Goal: Transaction & Acquisition: Purchase product/service

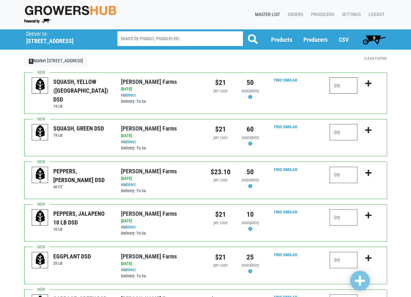
click at [339, 80] on input "number" at bounding box center [343, 85] width 28 height 16
type input "2"
click at [369, 83] on icon "submit" at bounding box center [368, 83] width 6 height 7
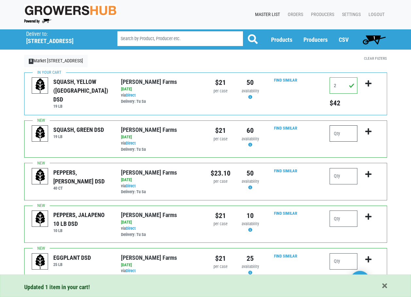
click at [341, 132] on input "number" at bounding box center [343, 134] width 28 height 16
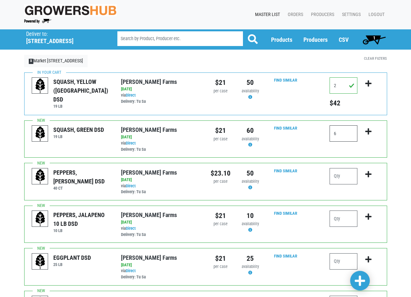
type input "6"
drag, startPoint x: 374, startPoint y: 132, endPoint x: 382, endPoint y: 133, distance: 8.3
click at [376, 132] on button "submit" at bounding box center [368, 136] width 15 height 21
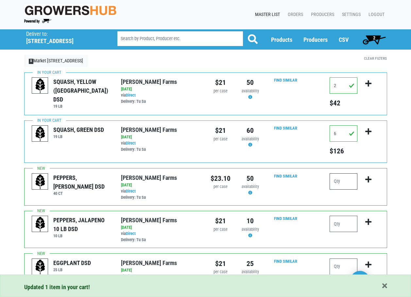
click at [341, 179] on input "number" at bounding box center [343, 182] width 28 height 16
type input "5"
click at [368, 178] on icon "submit" at bounding box center [368, 179] width 6 height 7
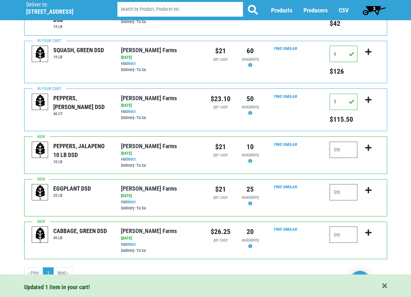
scroll to position [83, 0]
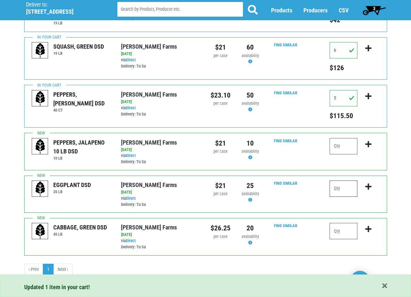
click at [345, 189] on input "number" at bounding box center [343, 189] width 28 height 16
type input "2"
click at [367, 189] on icon "submit" at bounding box center [368, 186] width 6 height 7
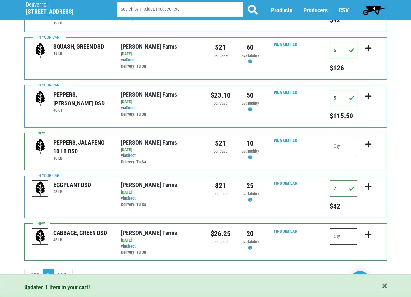
drag, startPoint x: 346, startPoint y: 238, endPoint x: 342, endPoint y: 238, distance: 4.2
click at [344, 238] on input "number" at bounding box center [343, 237] width 28 height 16
type input "1"
click at [370, 236] on icon "submit" at bounding box center [368, 234] width 6 height 7
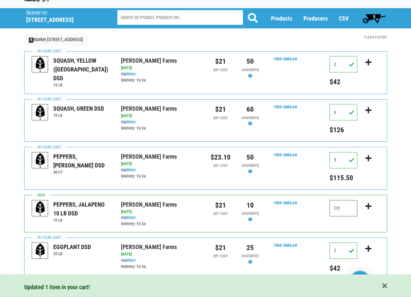
scroll to position [33, 0]
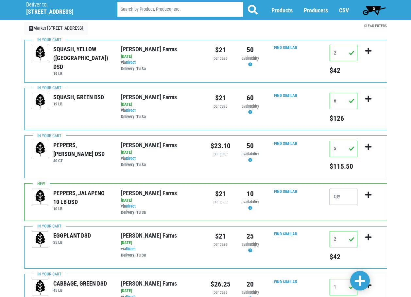
click at [374, 13] on span "5" at bounding box center [374, 10] width 29 height 13
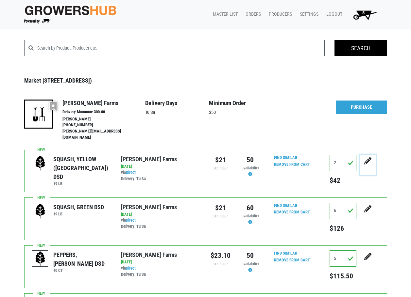
click at [370, 158] on icon "submit" at bounding box center [367, 161] width 7 height 7
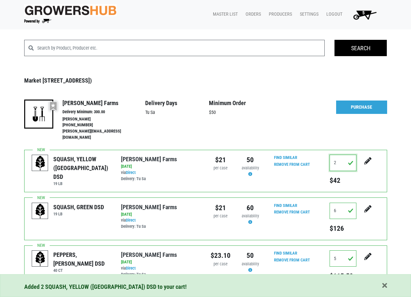
click at [343, 158] on input "2" at bounding box center [342, 163] width 27 height 16
drag, startPoint x: 341, startPoint y: 158, endPoint x: 323, endPoint y: 155, distance: 18.4
click at [323, 155] on div "SQUASH, YELLOW (USA) DSD 19 LB Gade Farms 2025-08-18 via Direct Delivery: Tu Sa…" at bounding box center [205, 171] width 363 height 43
type input "3"
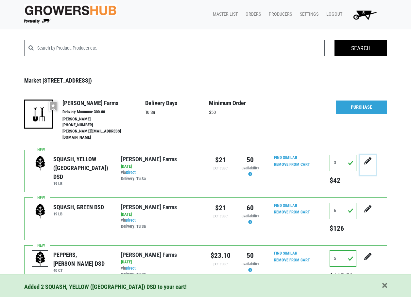
click at [361, 156] on button "submit" at bounding box center [368, 165] width 16 height 21
click at [367, 110] on link "Purchase" at bounding box center [361, 108] width 51 height 14
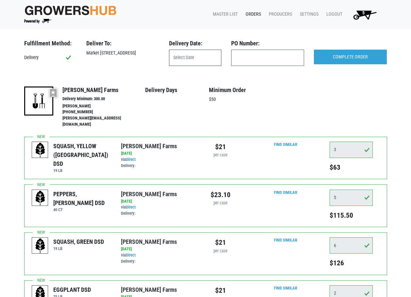
click at [196, 62] on input "text" at bounding box center [195, 58] width 52 height 16
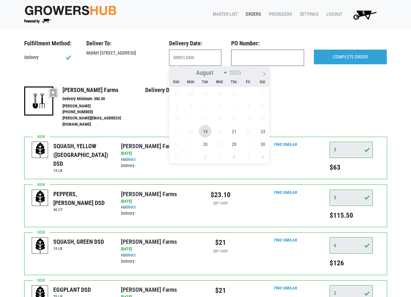
click at [206, 132] on span "19" at bounding box center [205, 131] width 13 height 13
type input "[DATE]"
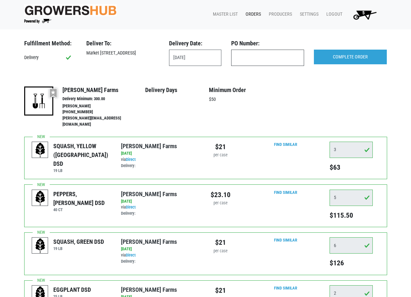
click at [264, 59] on input "text" at bounding box center [267, 58] width 73 height 16
type input "jakeproduce"
click at [359, 60] on input "COMPLETE ORDER" at bounding box center [350, 57] width 73 height 15
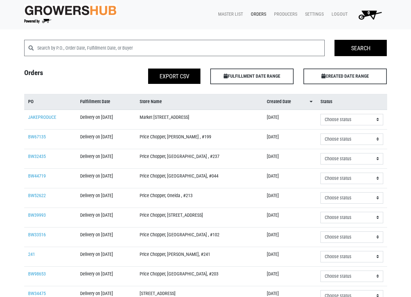
scroll to position [33, 0]
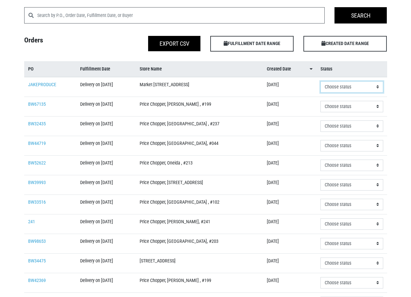
click at [357, 88] on select "Choose status Received Refused Invoiced Paid" at bounding box center [351, 86] width 62 height 11
click at [392, 84] on div "Search Search Orders Export CSV FULFILLMENT DATE RANGE Apply CREATED DATE RANGE…" at bounding box center [205, 204] width 373 height 394
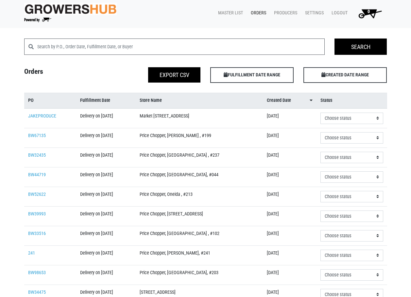
scroll to position [0, 0]
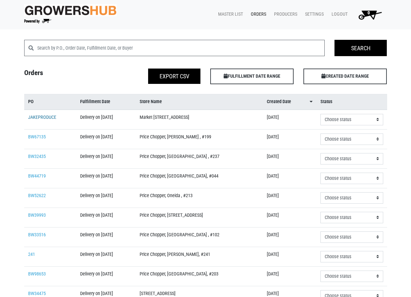
click at [55, 117] on link "JAKEPRODUCE" at bounding box center [42, 118] width 28 height 6
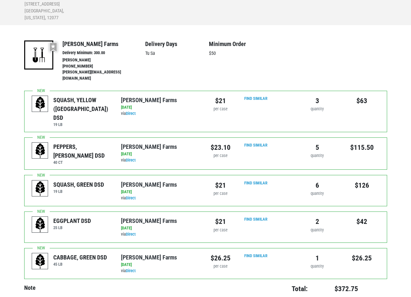
scroll to position [60, 0]
